Goal: Transaction & Acquisition: Subscribe to service/newsletter

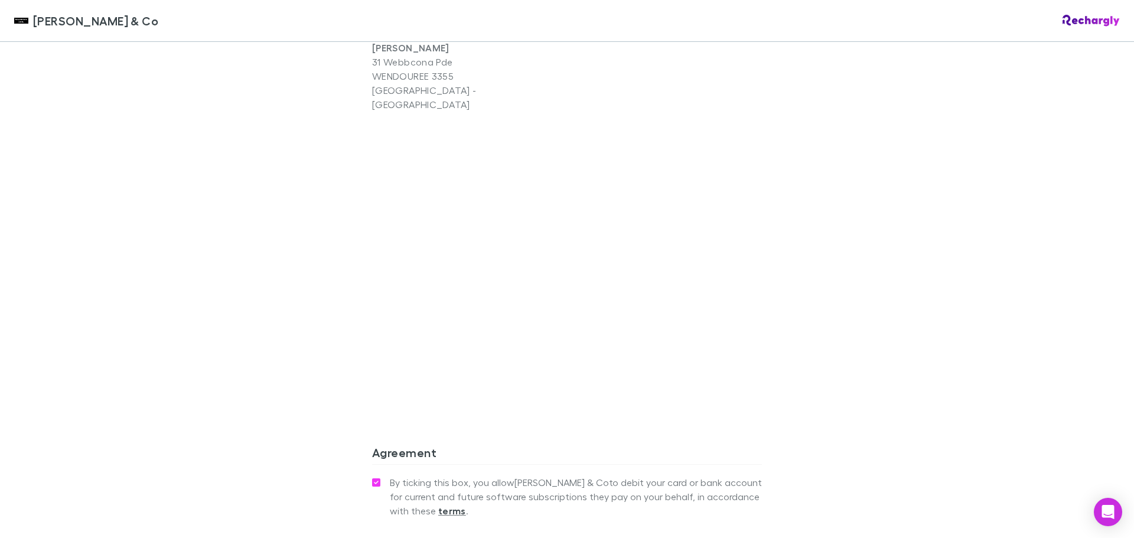
scroll to position [1012, 0]
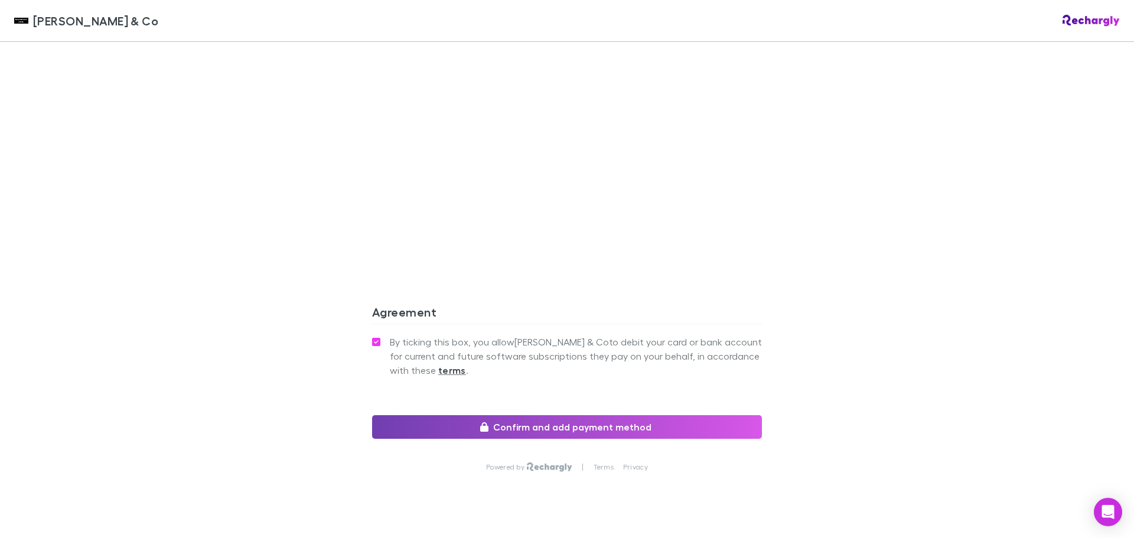
click at [484, 422] on icon "button" at bounding box center [484, 426] width 8 height 9
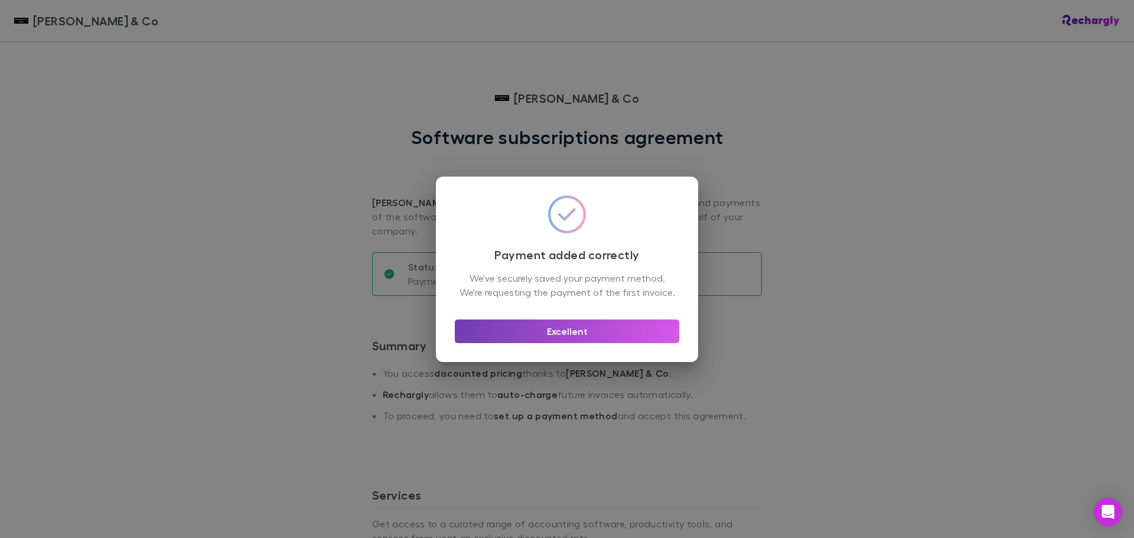
click at [570, 337] on button "Excellent" at bounding box center [567, 332] width 224 height 24
